Goal: Navigation & Orientation: Find specific page/section

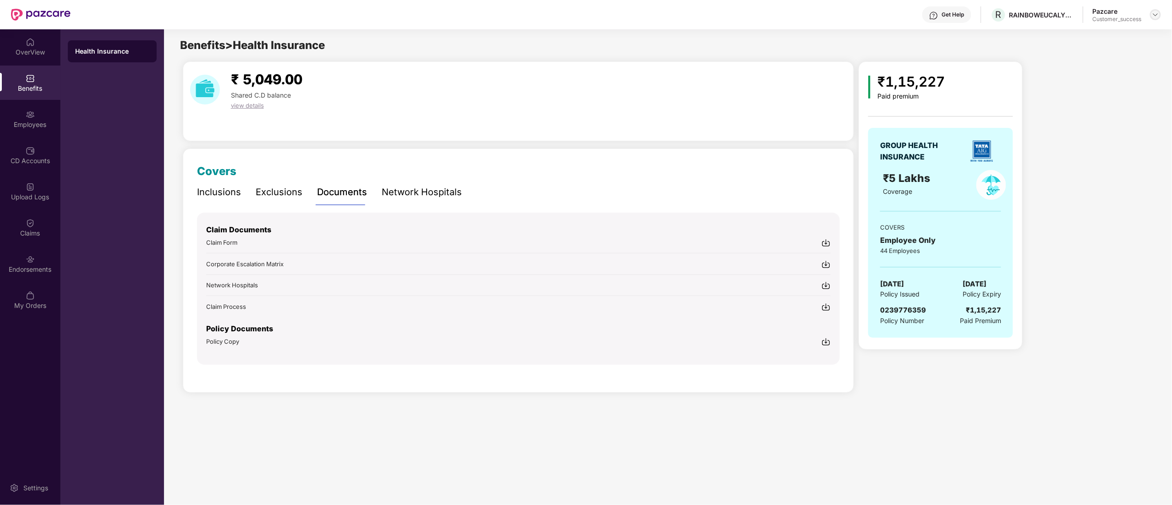
click at [1154, 14] on img at bounding box center [1155, 14] width 7 height 7
click at [1089, 38] on div "Switch to partner view" at bounding box center [1112, 36] width 119 height 18
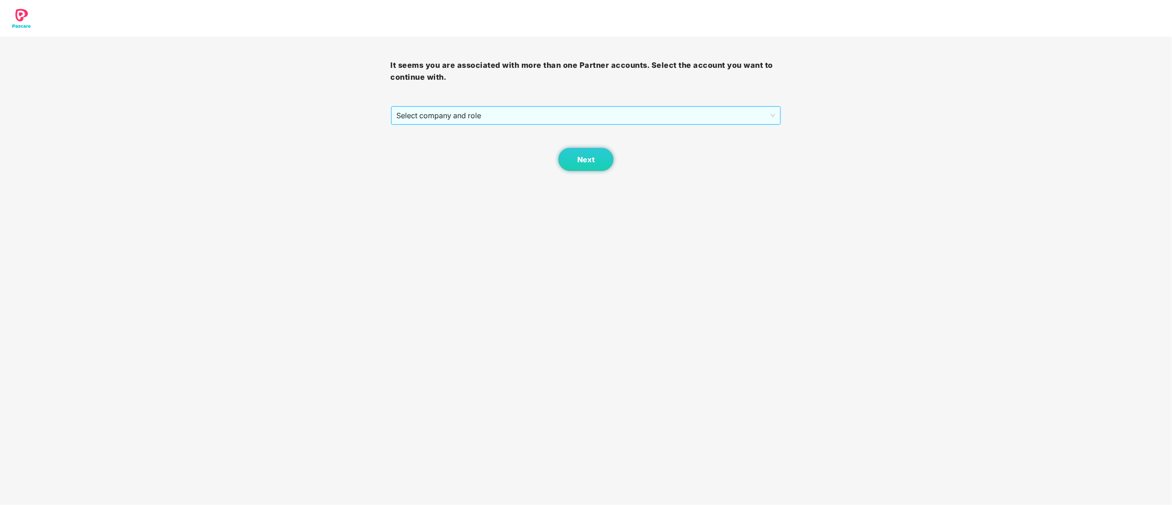
click at [418, 113] on span "Select company and role" at bounding box center [586, 115] width 379 height 17
click at [415, 151] on div "Pazcare - CUSTOMER_SUCCESS" at bounding box center [587, 148] width 380 height 10
click at [622, 163] on div "Next" at bounding box center [586, 148] width 391 height 46
click at [591, 164] on button "Next" at bounding box center [585, 159] width 55 height 23
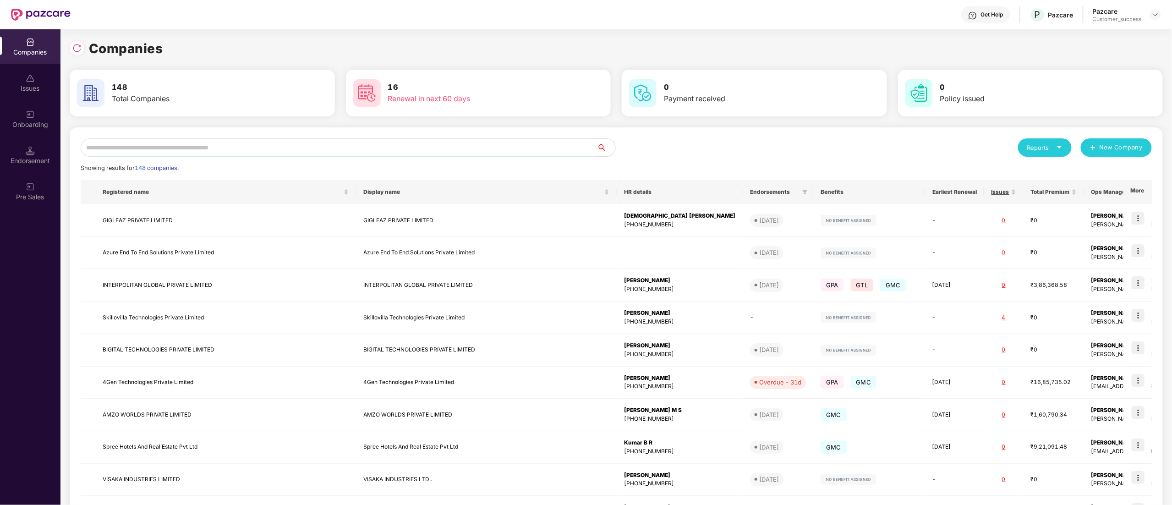
click at [148, 143] on input "text" at bounding box center [339, 147] width 516 height 18
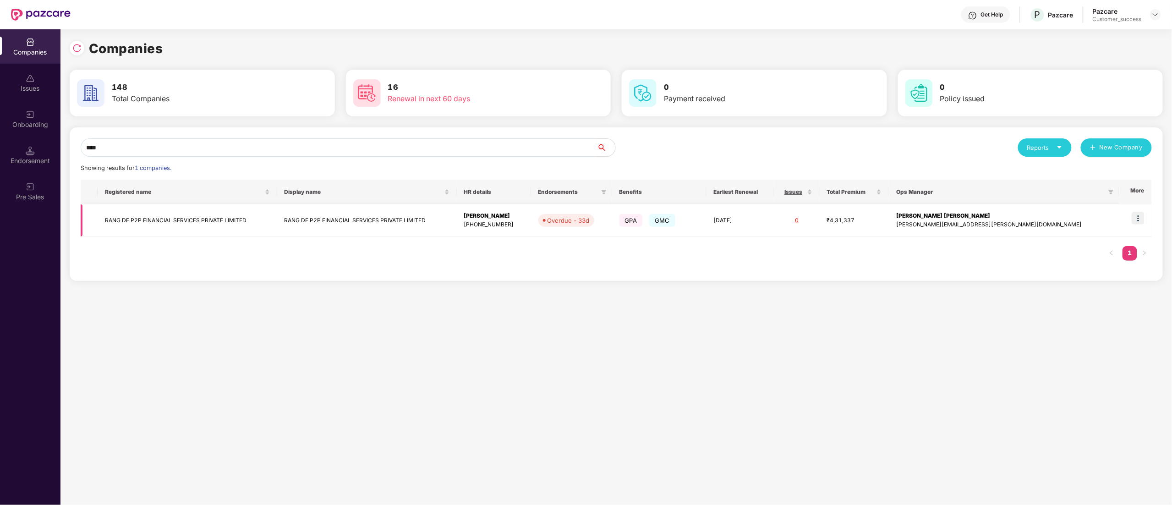
type input "****"
click at [1138, 218] on img at bounding box center [1138, 218] width 13 height 13
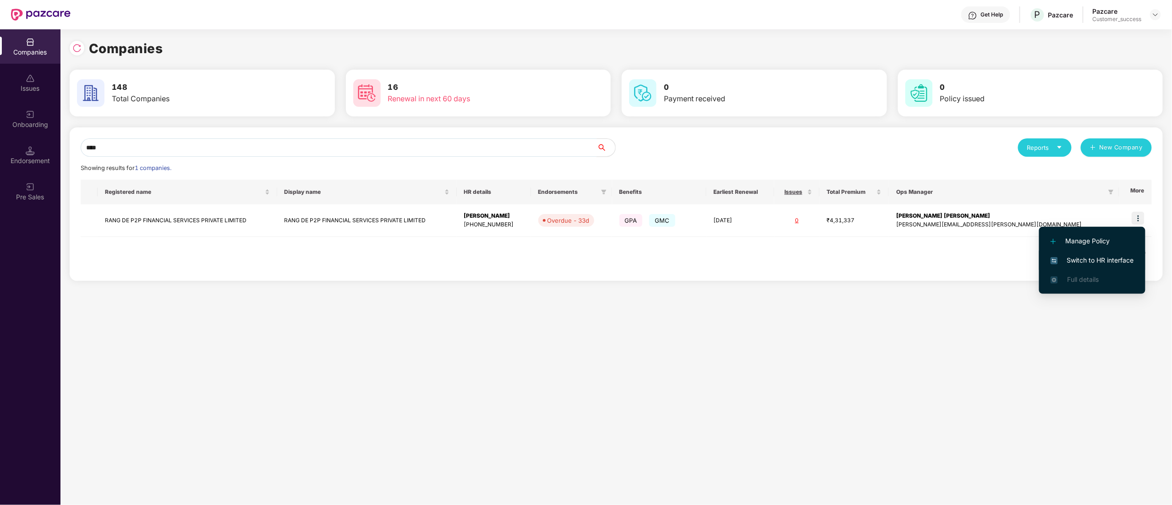
click at [1099, 260] on span "Switch to HR interface" at bounding box center [1092, 260] width 83 height 10
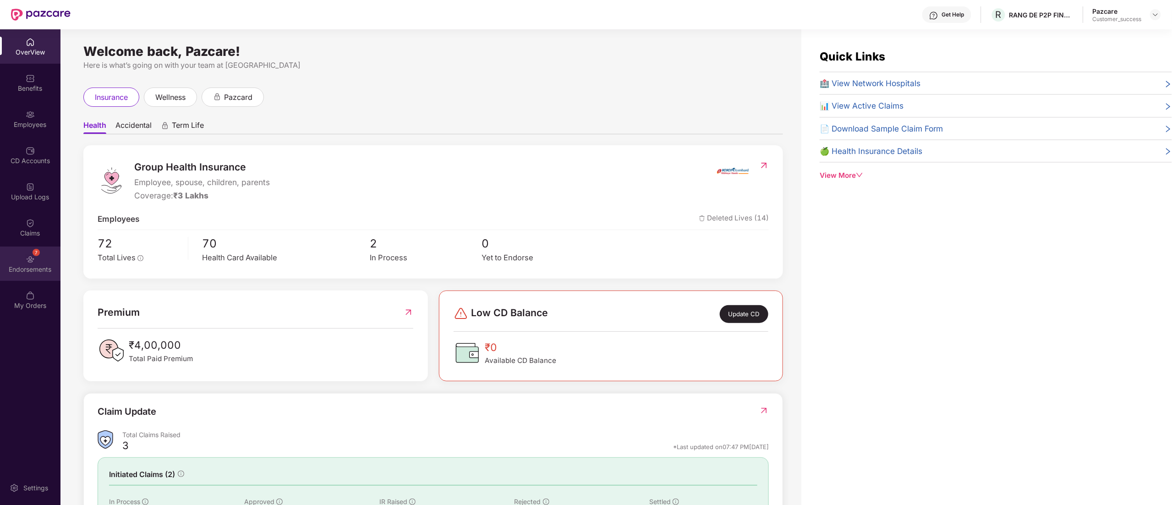
click at [22, 268] on div "Endorsements" at bounding box center [30, 269] width 60 height 9
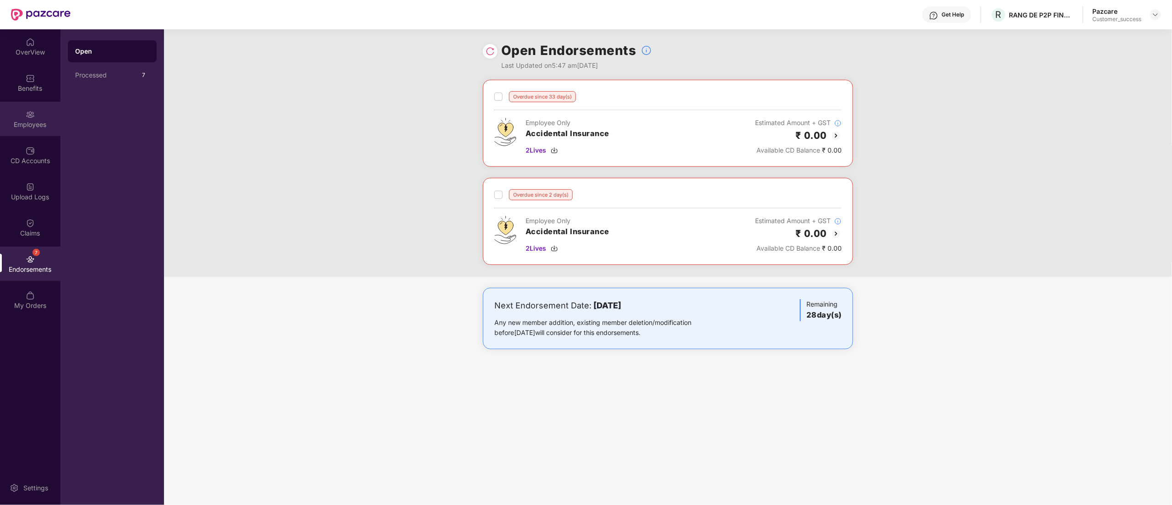
click at [36, 119] on div "Employees" at bounding box center [30, 119] width 60 height 34
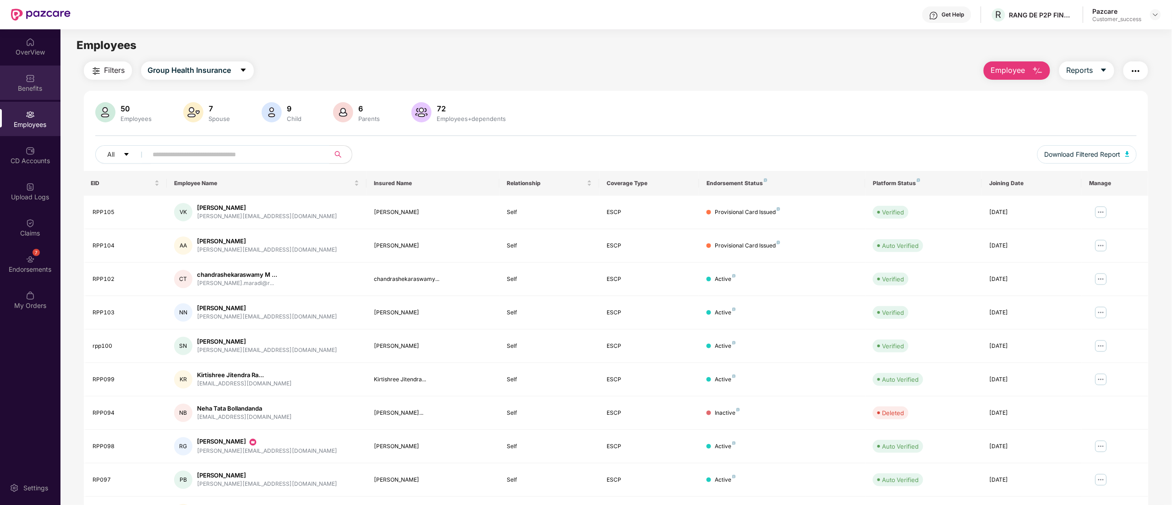
click at [36, 88] on div "Benefits" at bounding box center [30, 88] width 60 height 9
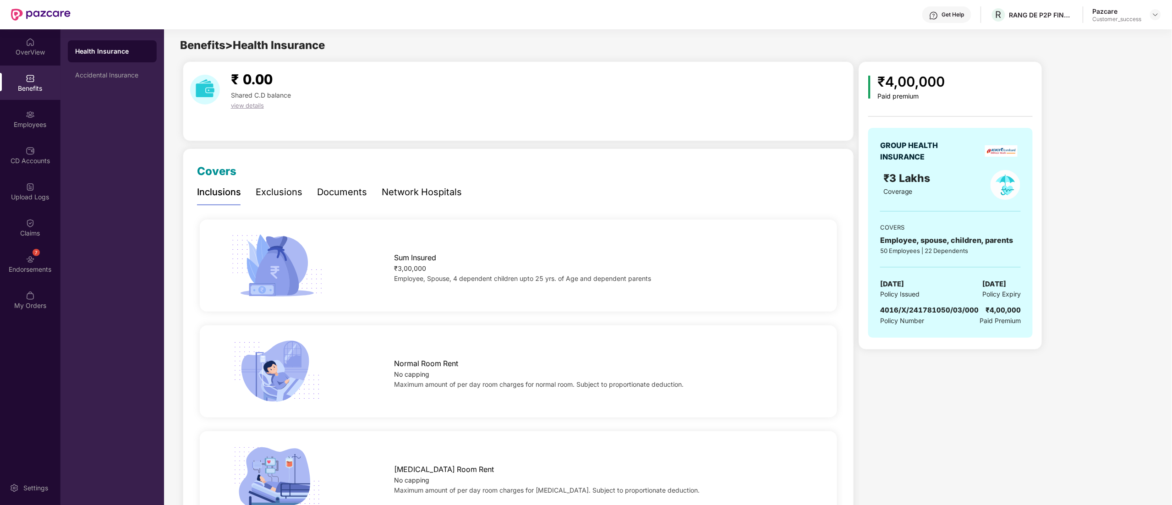
click at [903, 314] on span "4016/X/241781050/03/000" at bounding box center [929, 310] width 99 height 9
copy span "4016/X/241781050/03/000"
